Goal: Navigation & Orientation: Find specific page/section

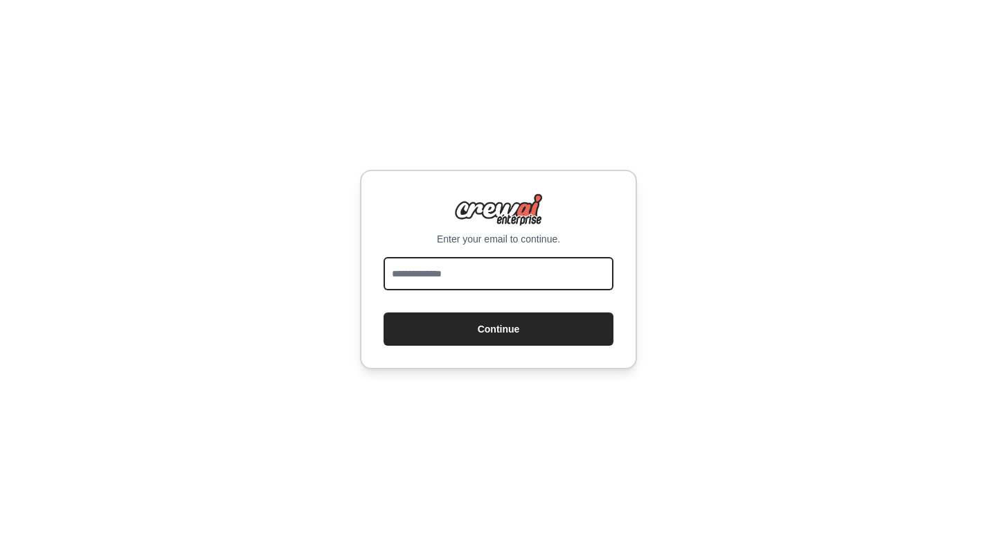
click at [473, 281] on input "email" at bounding box center [498, 273] width 230 height 33
type input "**********"
click at [383, 312] on button "Continue" at bounding box center [498, 328] width 230 height 33
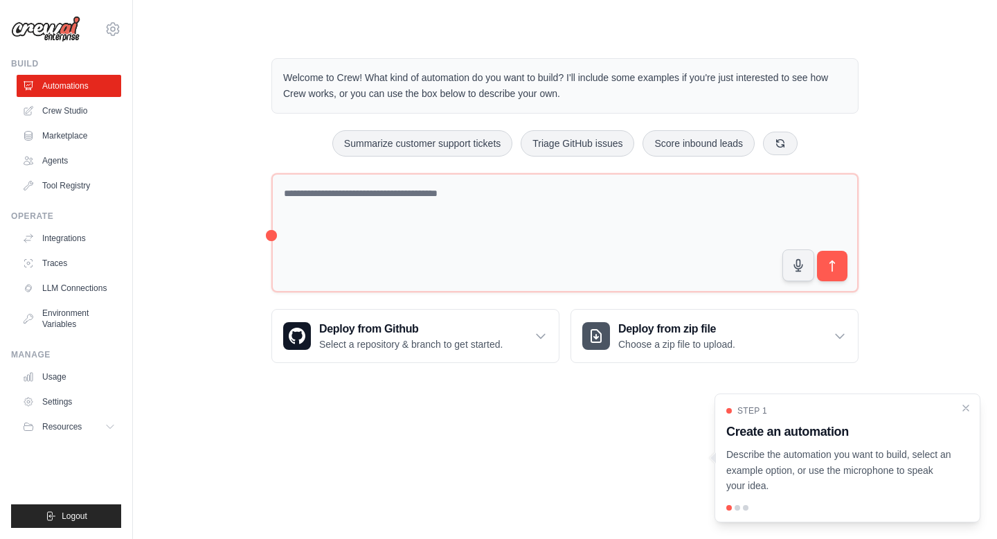
click at [734, 507] on div at bounding box center [737, 508] width 6 height 6
click at [768, 490] on p "Describe the automation you want to build, select an example option, or use the…" at bounding box center [839, 469] width 226 height 47
drag, startPoint x: 824, startPoint y: 461, endPoint x: 743, endPoint y: 461, distance: 81.7
click at [743, 461] on p "Describe the automation you want to build, select an example option, or use the…" at bounding box center [839, 469] width 226 height 47
click at [807, 485] on p "Describe the automation you want to build, select an example option, or use the…" at bounding box center [839, 469] width 226 height 47
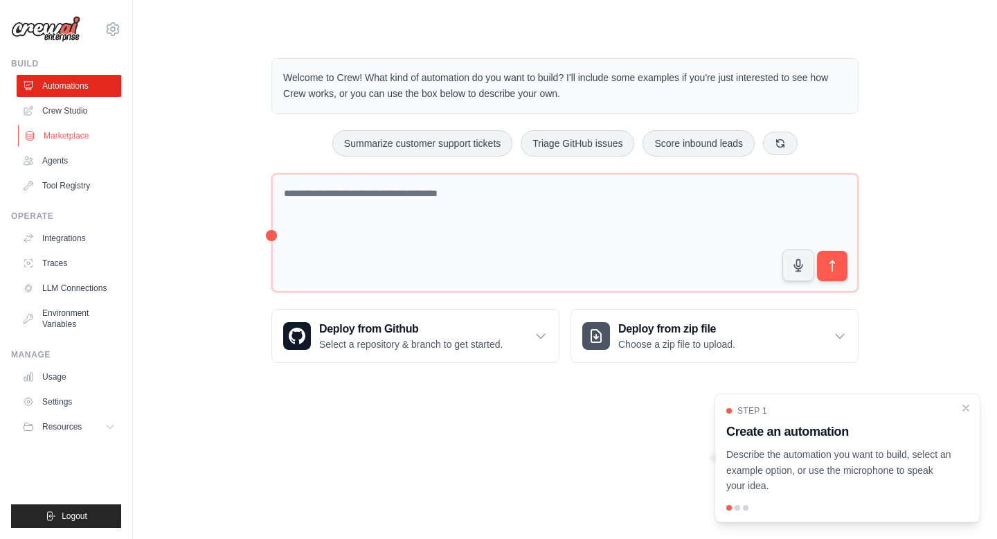
click at [69, 132] on link "Marketplace" at bounding box center [70, 136] width 105 height 22
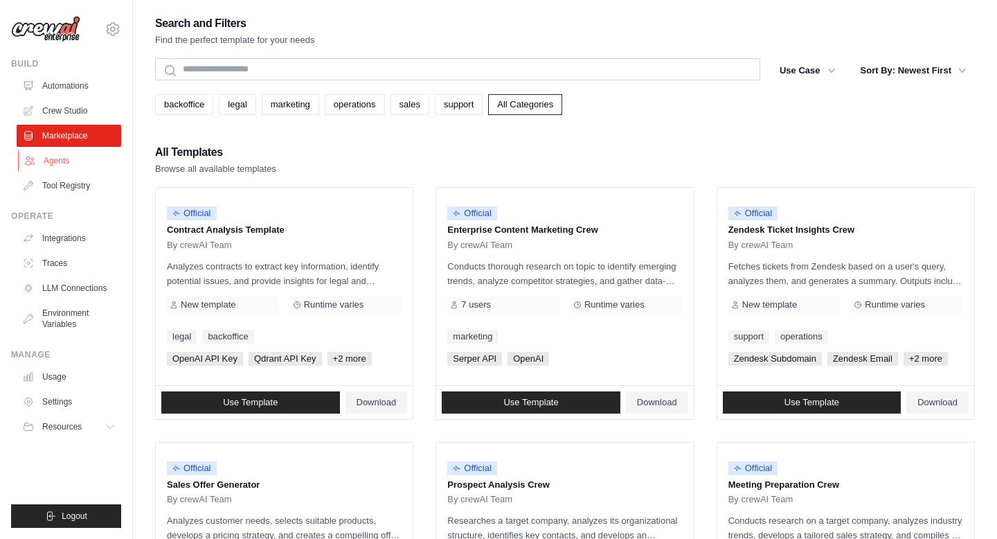
click at [40, 159] on link "Agents" at bounding box center [70, 161] width 105 height 22
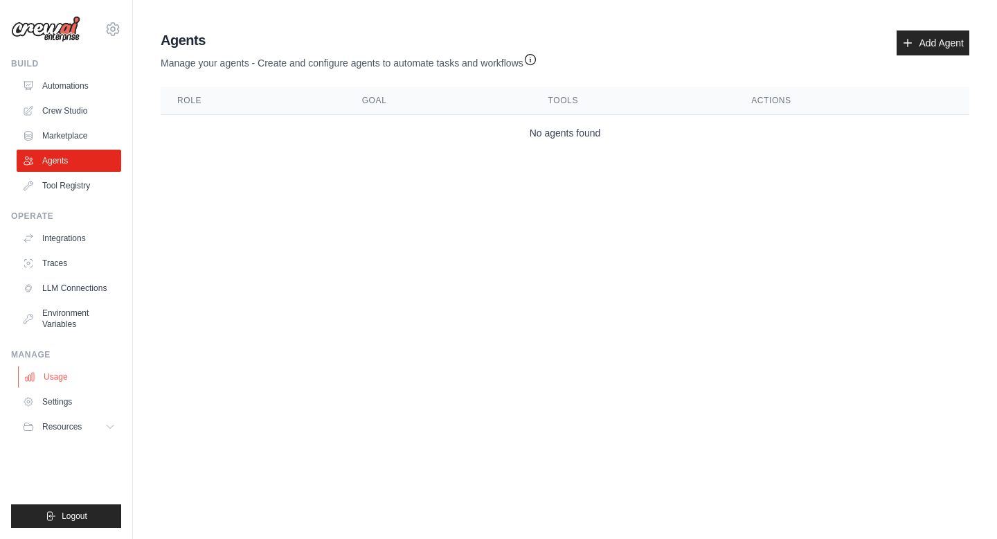
click at [51, 370] on link "Usage" at bounding box center [70, 376] width 105 height 22
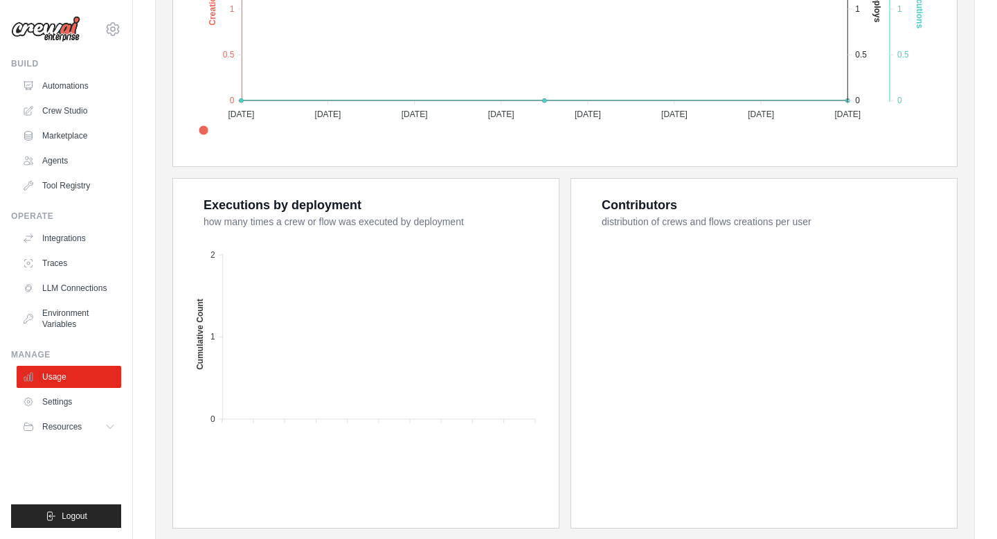
scroll to position [465, 0]
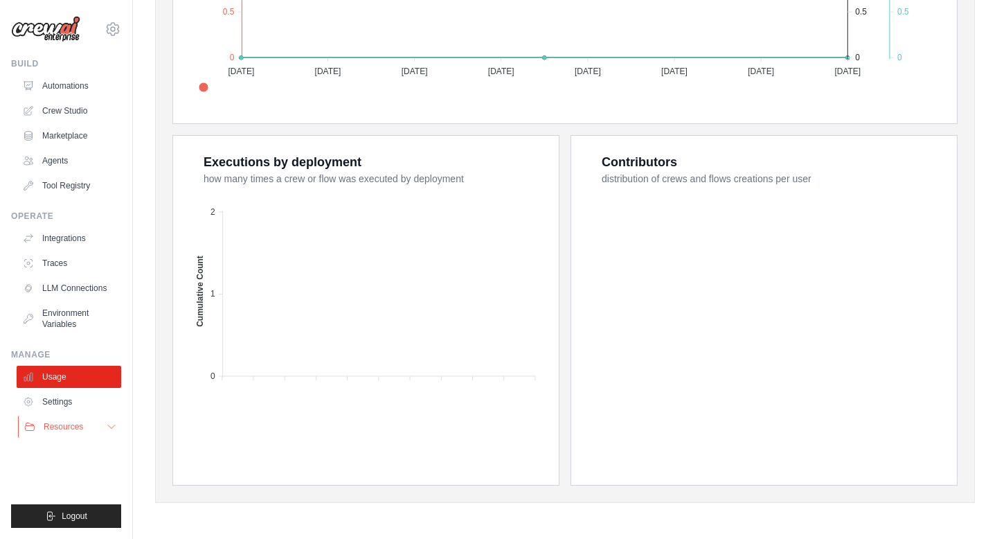
click at [106, 425] on icon at bounding box center [111, 426] width 11 height 11
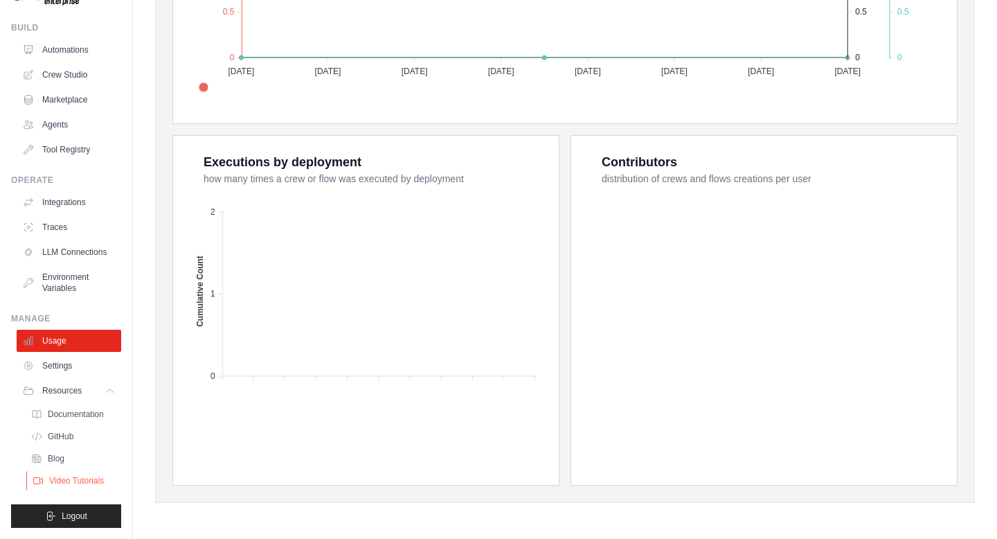
click at [80, 477] on span "Video Tutorials" at bounding box center [76, 480] width 55 height 11
